Goal: Task Accomplishment & Management: Complete application form

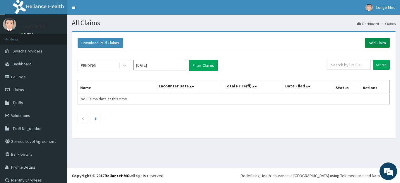
click at [374, 44] on link "Add Claim" at bounding box center [377, 43] width 25 height 10
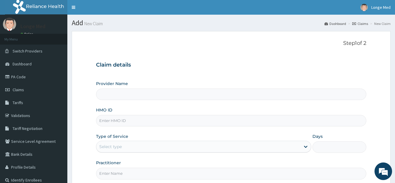
type input "[GEOGRAPHIC_DATA]"
click at [102, 121] on input "HMO ID" at bounding box center [231, 120] width 271 height 11
type input "BIE/10052/A"
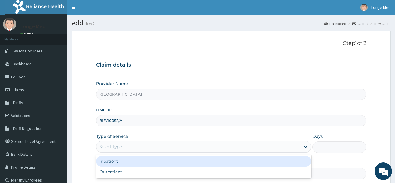
click at [107, 150] on div "Select type" at bounding box center [198, 146] width 204 height 9
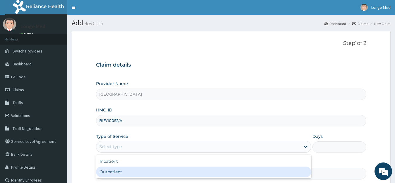
click at [110, 172] on div "Outpatient" at bounding box center [203, 171] width 215 height 11
type input "1"
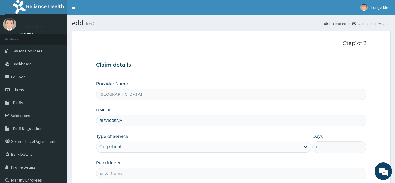
click at [109, 173] on input "Practitioner" at bounding box center [231, 172] width 271 height 11
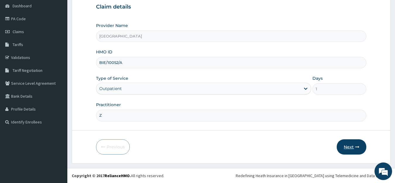
type input "Z"
click at [352, 150] on button "Next" at bounding box center [352, 146] width 30 height 15
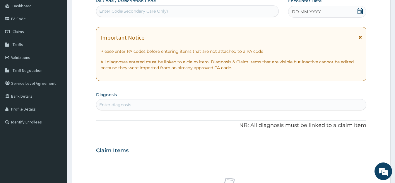
click at [356, 13] on div "DD-MM-YYYY" at bounding box center [327, 12] width 78 height 12
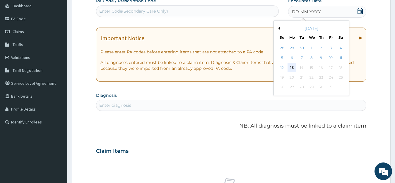
click at [293, 66] on div "13" at bounding box center [292, 67] width 9 height 9
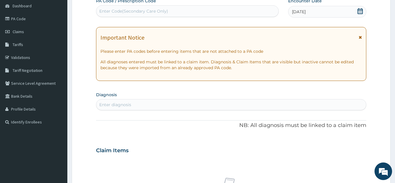
click at [159, 108] on div "Enter diagnosis" at bounding box center [231, 104] width 270 height 9
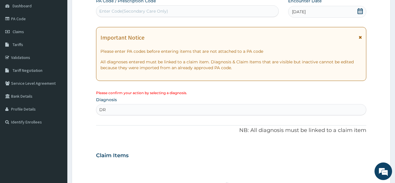
type input "D"
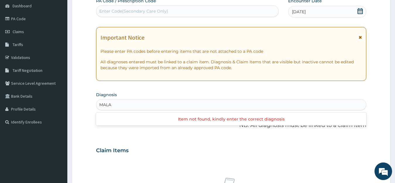
type input "MALAR"
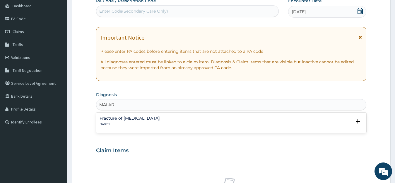
click at [145, 119] on div "Fracture of zygoma NA02.5" at bounding box center [231, 121] width 263 height 10
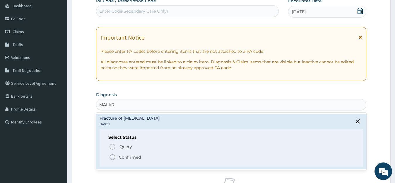
click at [115, 161] on div "Select Status Query Query covers suspected (?), Keep in view (kiv), Ruled out (…" at bounding box center [231, 147] width 263 height 37
click at [124, 155] on p "Confirmed" at bounding box center [130, 157] width 22 height 6
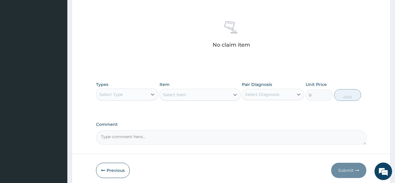
scroll to position [239, 0]
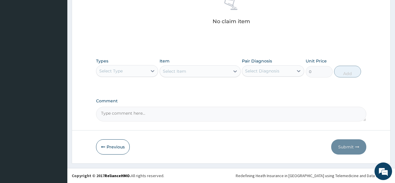
click at [153, 76] on div at bounding box center [152, 70] width 11 height 11
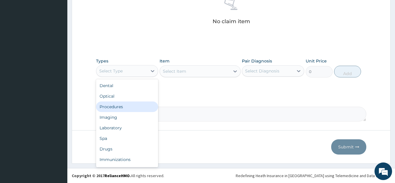
click at [129, 104] on div "Procedures" at bounding box center [127, 106] width 62 height 11
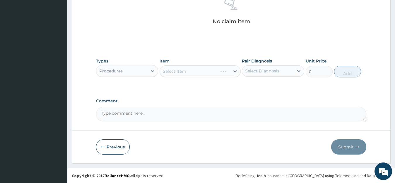
click at [232, 73] on div "Select Item" at bounding box center [200, 71] width 81 height 12
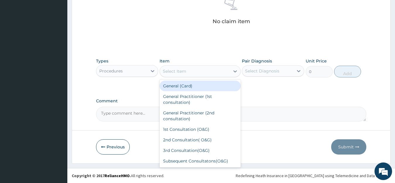
click at [232, 73] on div at bounding box center [235, 71] width 11 height 11
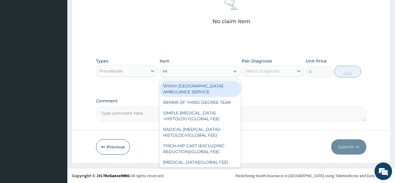
type input "HIS"
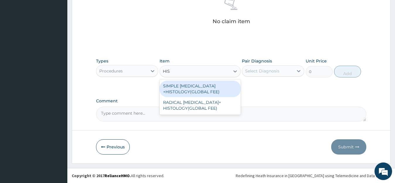
click at [220, 91] on div "SIMPLE MASTECTOMY +HISTOLOGY(GLOBAL FEE)" at bounding box center [200, 89] width 81 height 16
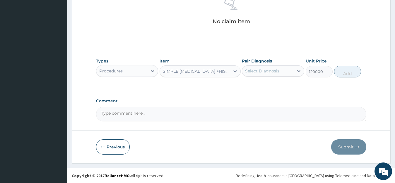
type input "120000"
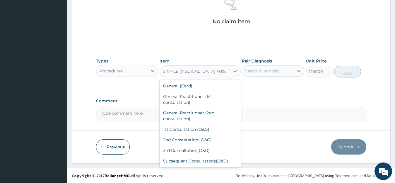
click at [229, 70] on div "SIMPLE MASTECTOMY +HISTOLOGY(GLOBAL FEE)" at bounding box center [197, 71] width 68 height 6
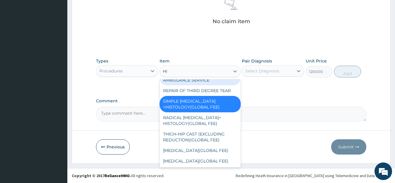
scroll to position [0, 0]
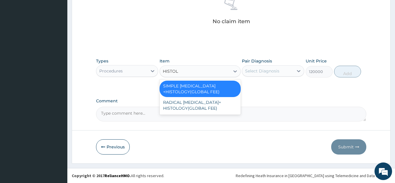
type input "HISTOLO"
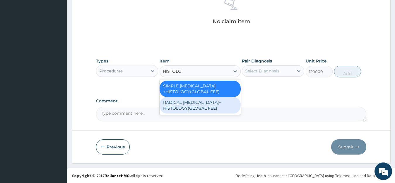
click at [205, 108] on div "RADICAL MASTECTOMY+ HISTOLOGY(GLOBAL FEE)" at bounding box center [200, 105] width 81 height 16
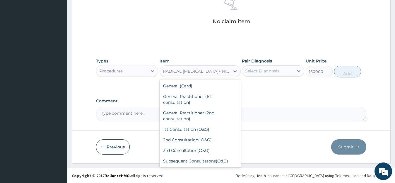
click at [225, 70] on div "RADICAL MASTECTOMY+ HISTOLOGY(GLOBAL FEE)" at bounding box center [197, 71] width 68 height 6
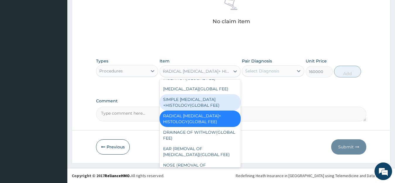
click at [199, 110] on div "SIMPLE MASTECTOMY +HISTOLOGY(GLOBAL FEE)" at bounding box center [200, 102] width 81 height 16
type input "120000"
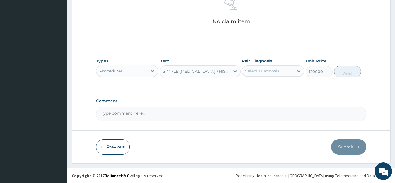
click at [160, 143] on div "Previous Submit" at bounding box center [231, 146] width 271 height 15
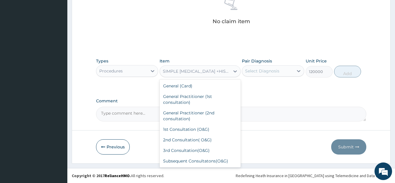
click at [208, 72] on div "SIMPLE MASTECTOMY +HISTOLOGY(GLOBAL FEE)" at bounding box center [197, 71] width 68 height 6
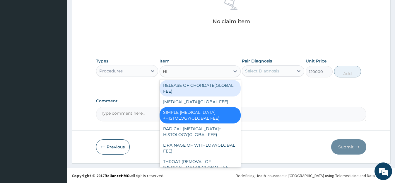
scroll to position [0, 0]
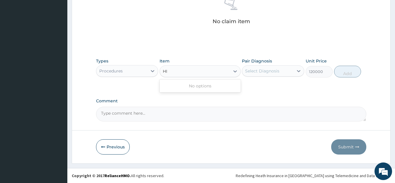
type input "H"
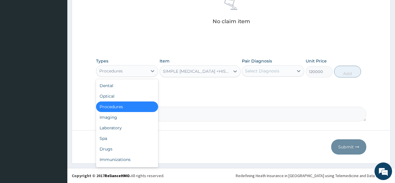
click at [142, 70] on div "Procedures" at bounding box center [121, 70] width 51 height 9
click at [117, 124] on div "Laboratory" at bounding box center [127, 127] width 62 height 11
type input "0"
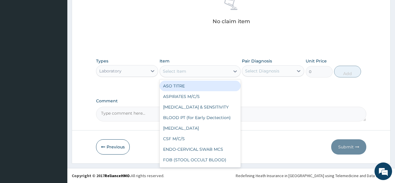
click at [182, 70] on div "Select Item" at bounding box center [174, 71] width 23 height 6
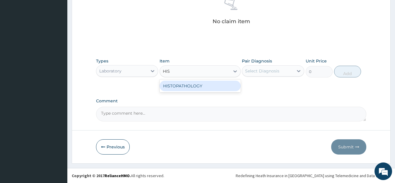
type input "HIST"
click at [184, 82] on div "HISTOPATHOLOGY" at bounding box center [200, 86] width 81 height 11
type input "8320"
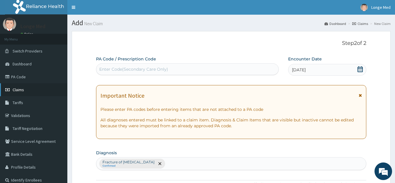
click at [13, 90] on span "Claims" at bounding box center [18, 89] width 11 height 5
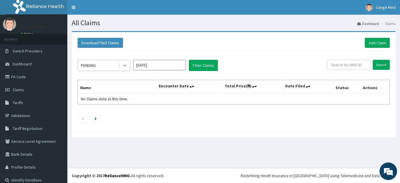
click at [125, 62] on div at bounding box center [124, 65] width 11 height 11
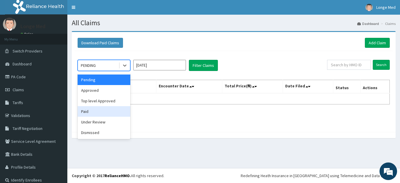
click at [99, 112] on div "Paid" at bounding box center [104, 111] width 53 height 11
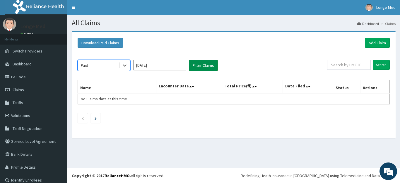
click at [195, 66] on button "Filter Claims" at bounding box center [203, 65] width 29 height 11
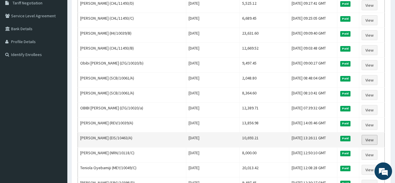
click at [368, 140] on link "View" at bounding box center [370, 140] width 16 height 10
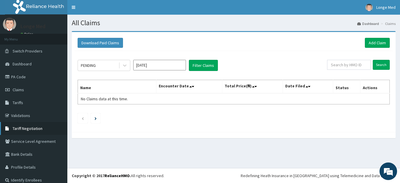
click at [37, 131] on span "Tariff Negotiation" at bounding box center [28, 128] width 30 height 5
